Goal: Go to known website: Access a specific website the user already knows

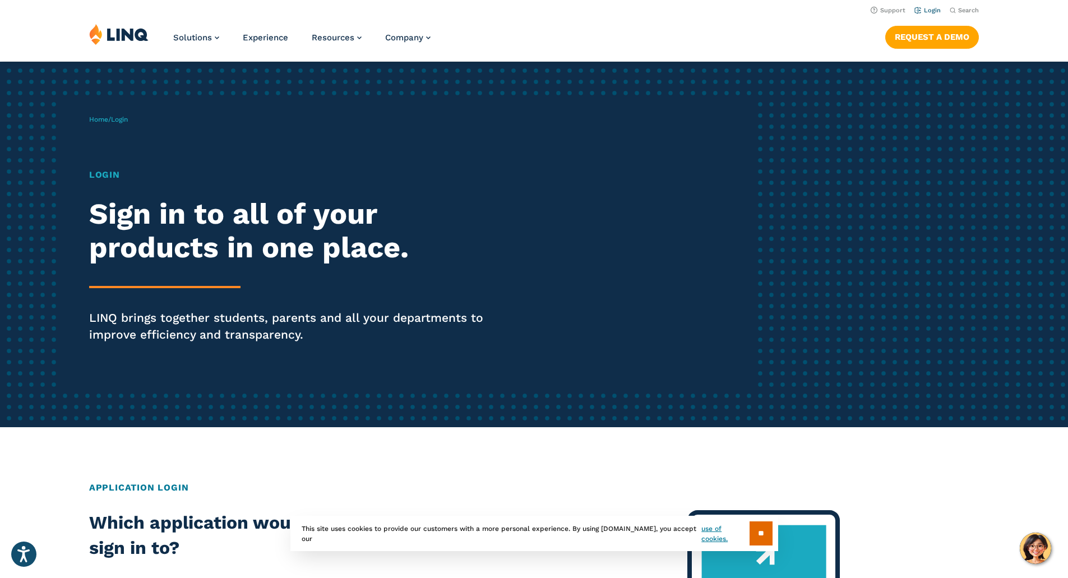
click at [930, 10] on link "Login" at bounding box center [927, 10] width 26 height 7
click at [923, 11] on link "Login" at bounding box center [927, 10] width 26 height 7
click at [760, 535] on input "**" at bounding box center [760, 533] width 23 height 24
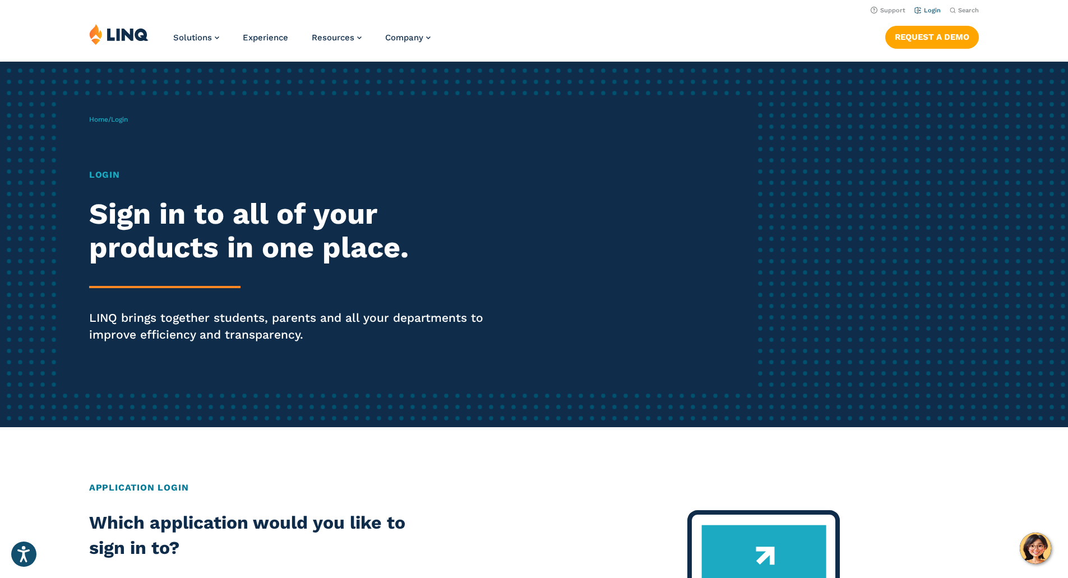
click at [930, 11] on link "Login" at bounding box center [927, 10] width 26 height 7
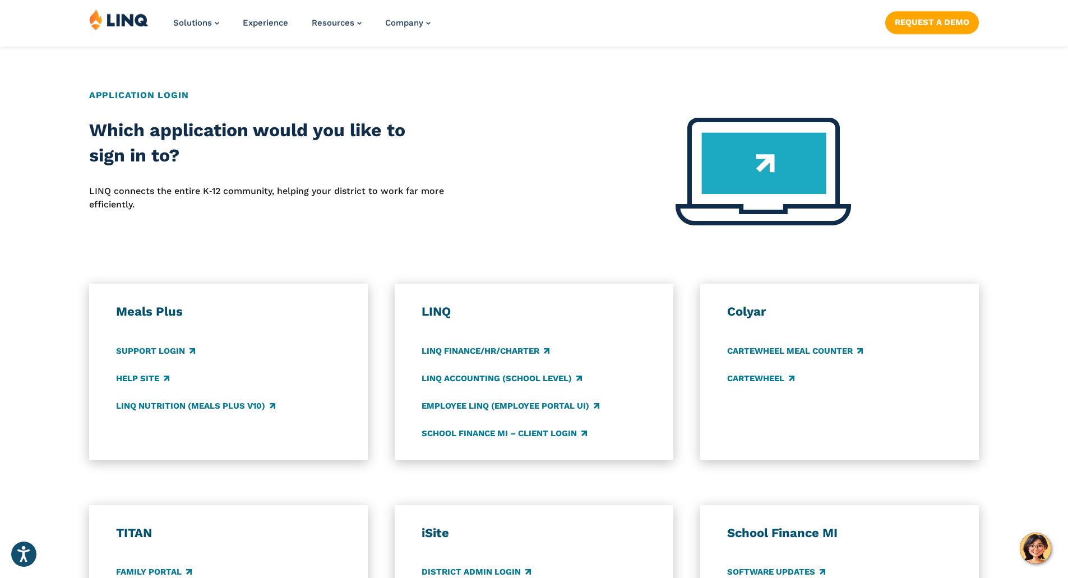
scroll to position [504, 0]
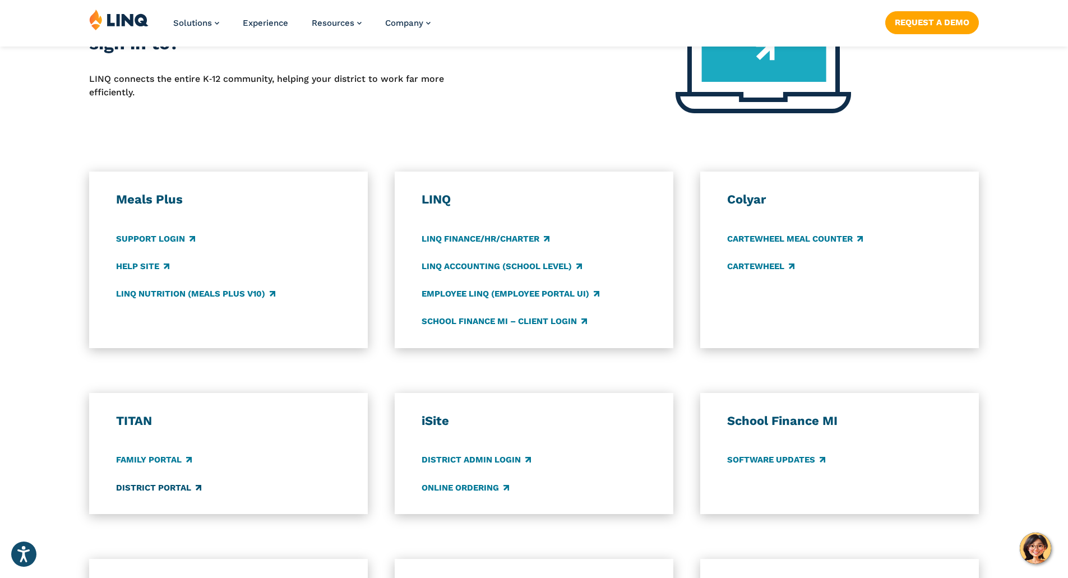
click at [144, 488] on link "District Portal" at bounding box center [158, 487] width 85 height 12
